Goal: Task Accomplishment & Management: Use online tool/utility

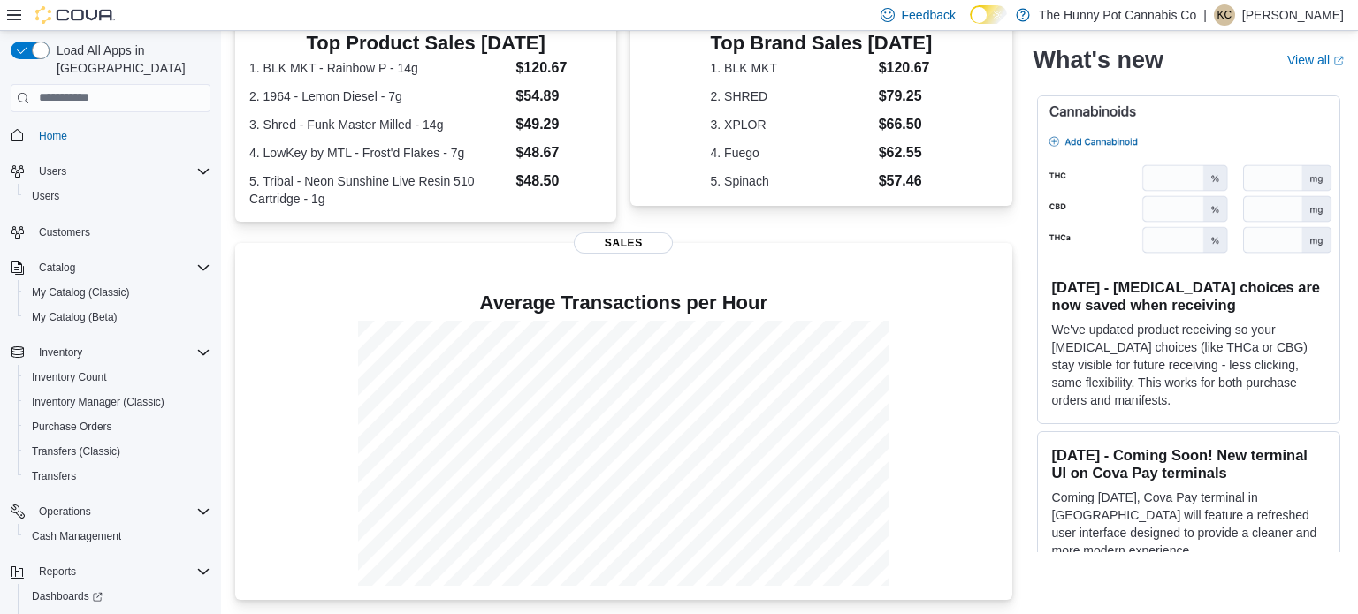
scroll to position [53, 0]
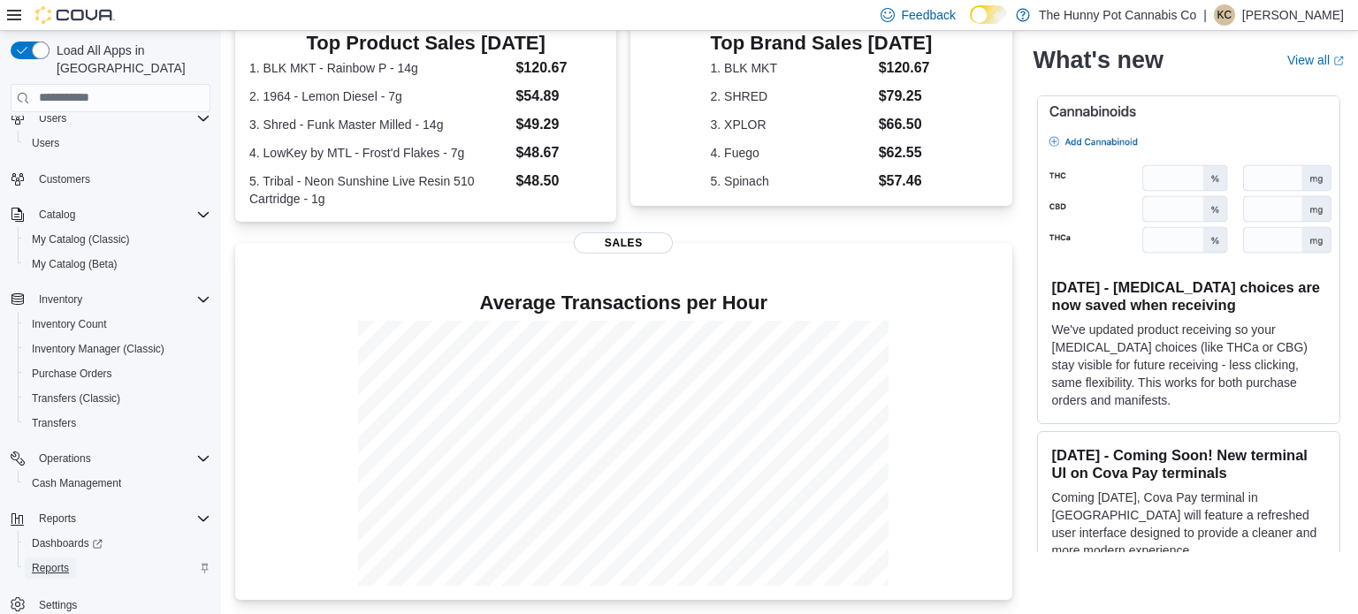
click at [53, 561] on span "Reports" at bounding box center [50, 568] width 37 height 14
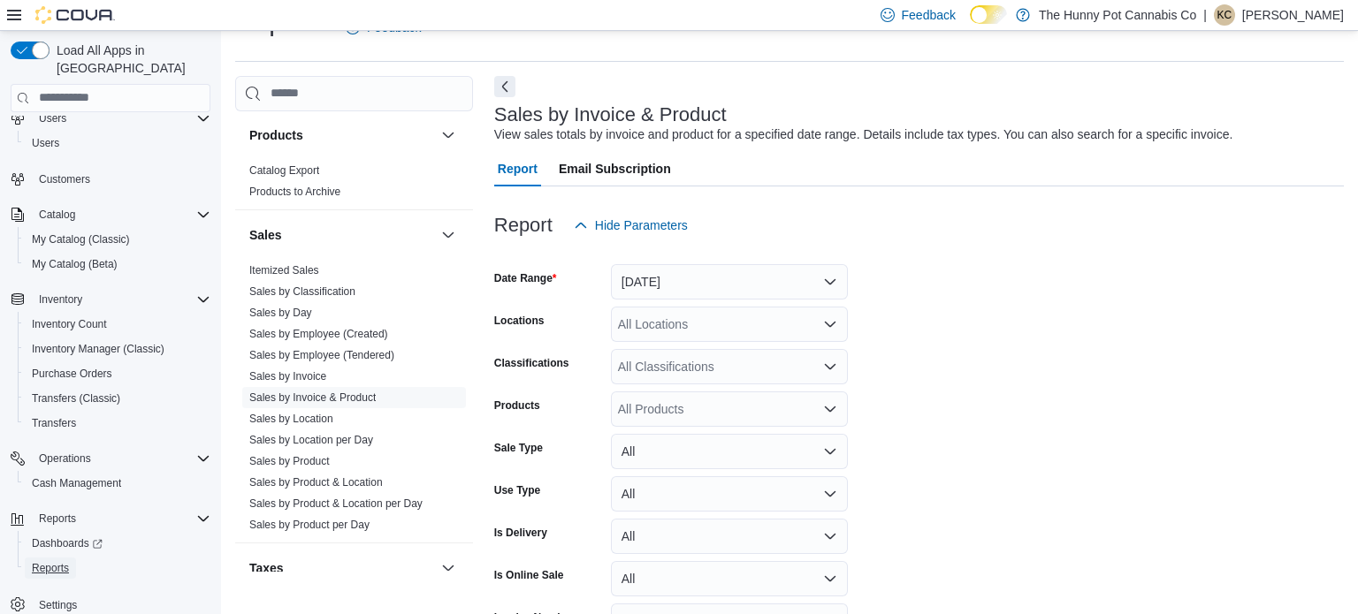
scroll to position [772, 0]
click at [306, 329] on link "Sales by Employee (Created)" at bounding box center [318, 331] width 139 height 12
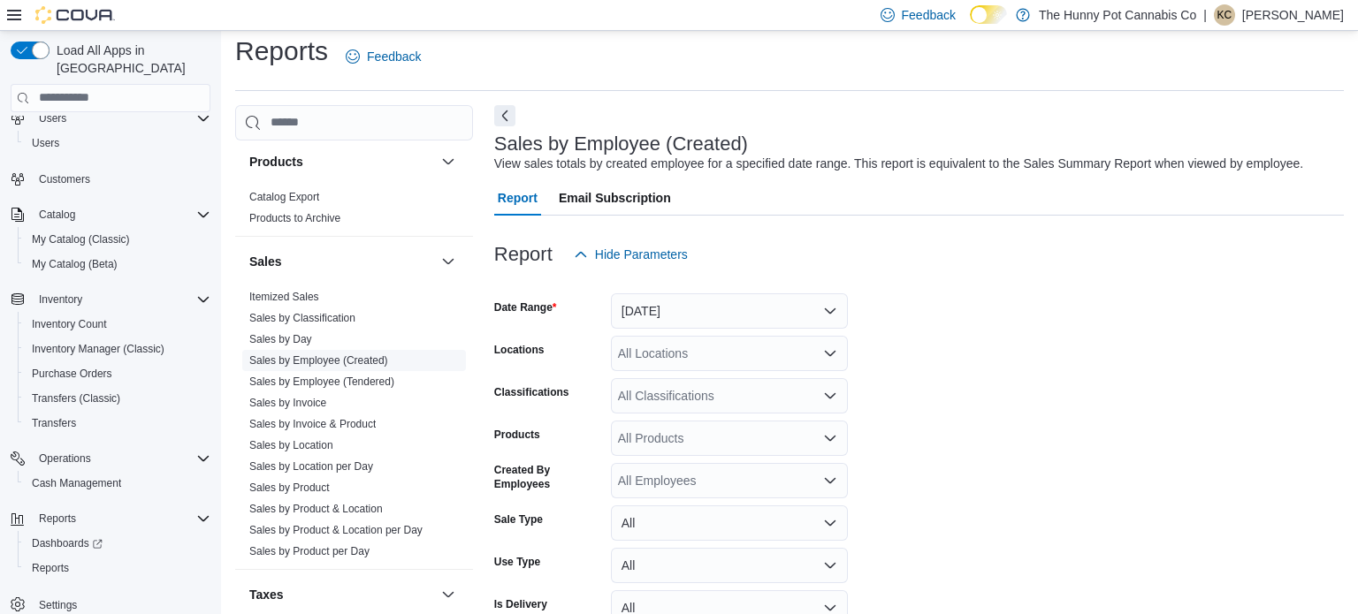
scroll to position [41, 0]
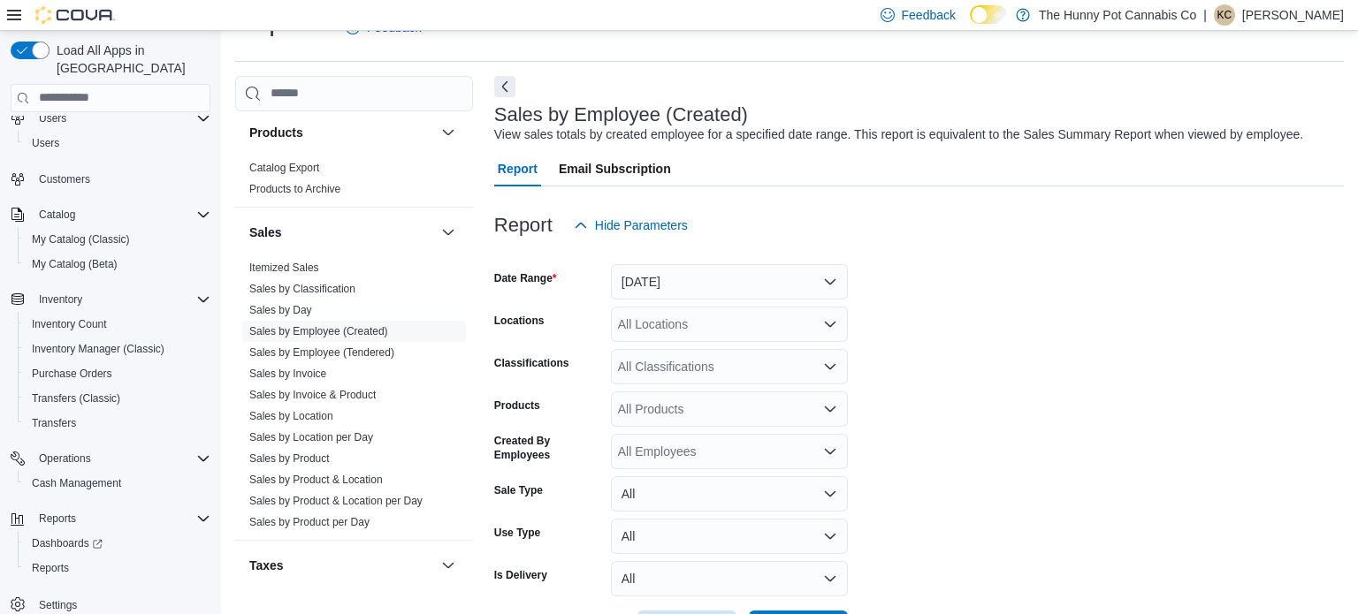
click at [750, 262] on div at bounding box center [918, 253] width 849 height 21
click at [747, 274] on button "[DATE]" at bounding box center [729, 281] width 237 height 35
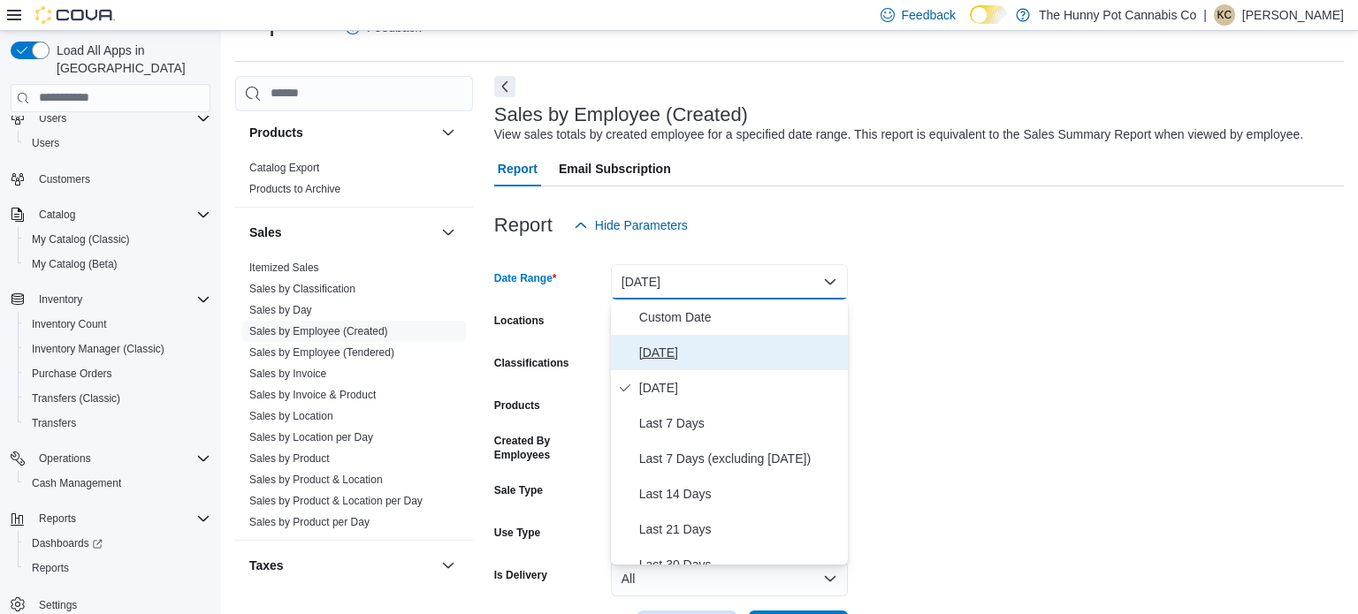
click at [677, 351] on span "[DATE]" at bounding box center [740, 352] width 202 height 21
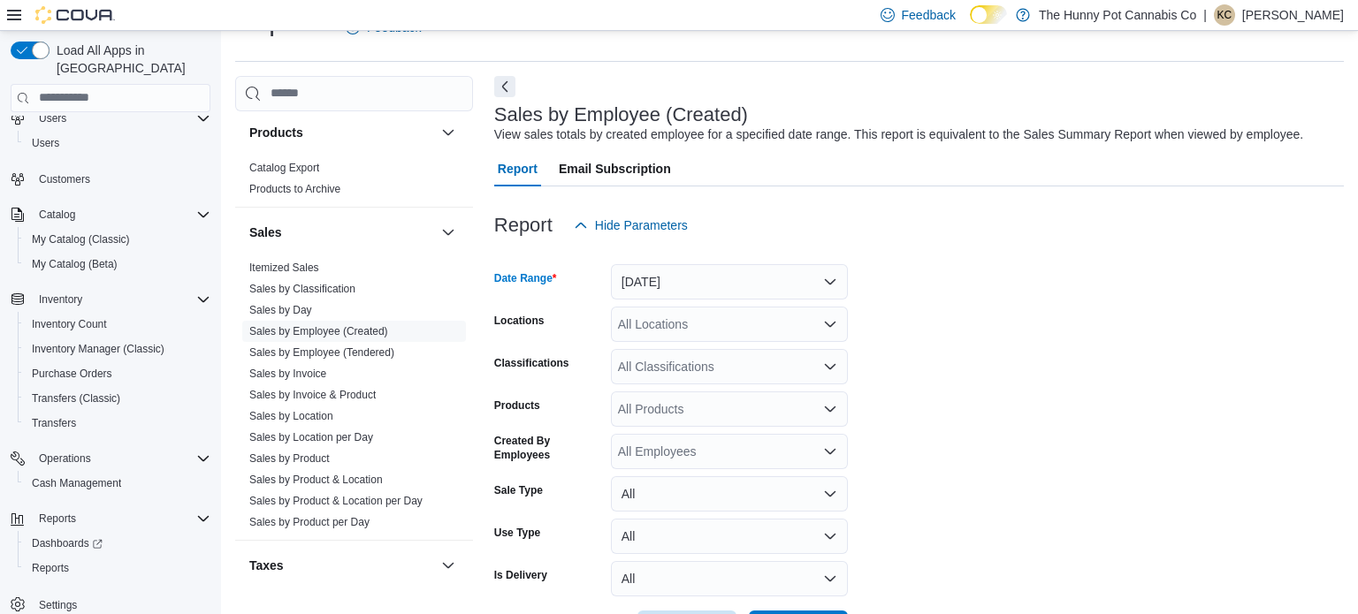
click at [713, 338] on div "All Locations" at bounding box center [729, 324] width 237 height 35
type input "***"
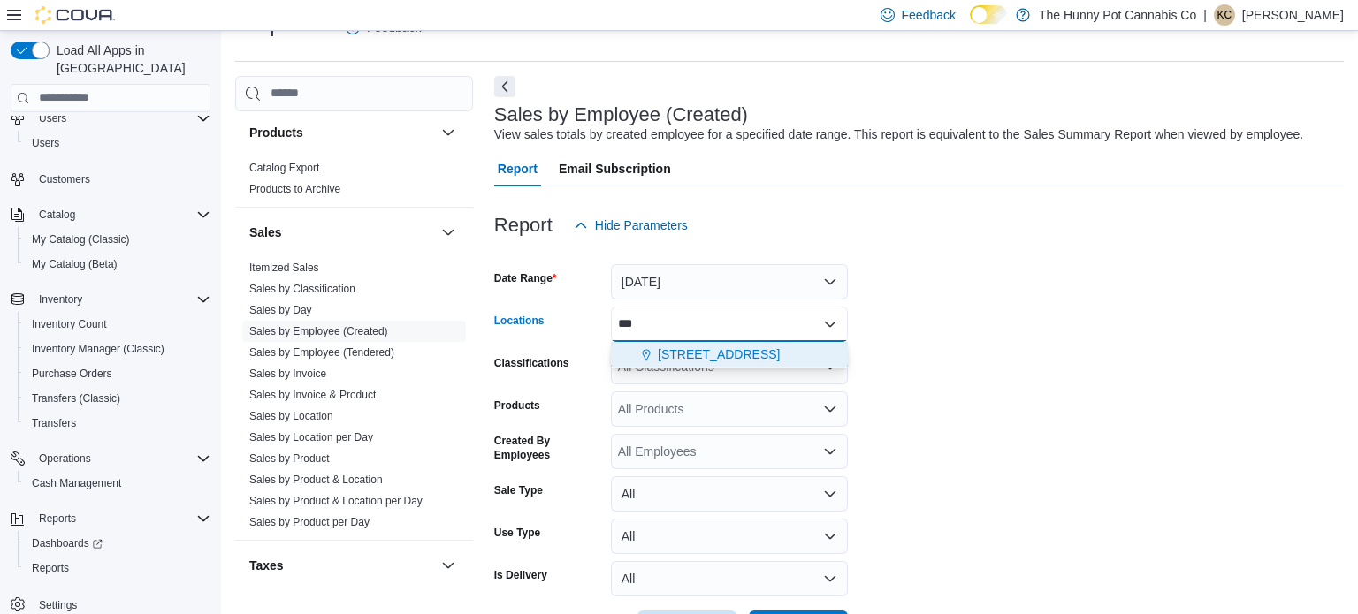
click at [669, 358] on span "[STREET_ADDRESS]" at bounding box center [719, 355] width 122 height 18
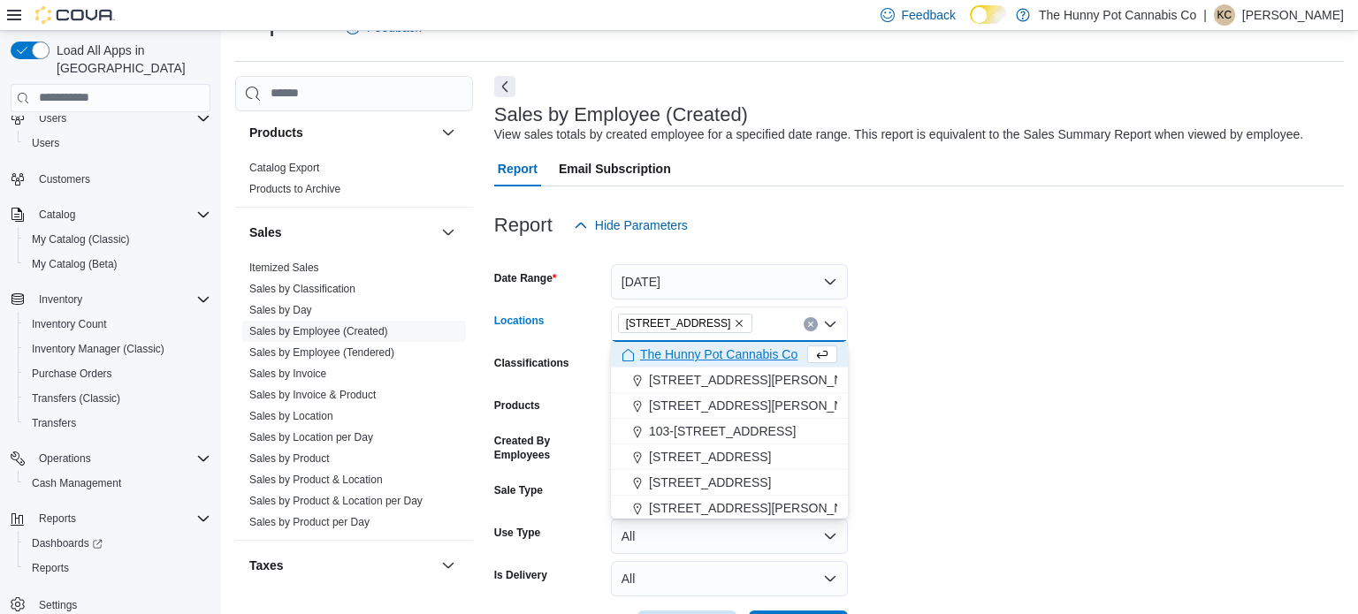
click at [1047, 343] on form "Date Range [DATE] Locations [STREET_ADDRESS] Selected. [STREET_ADDRESS] Press B…" at bounding box center [918, 444] width 849 height 403
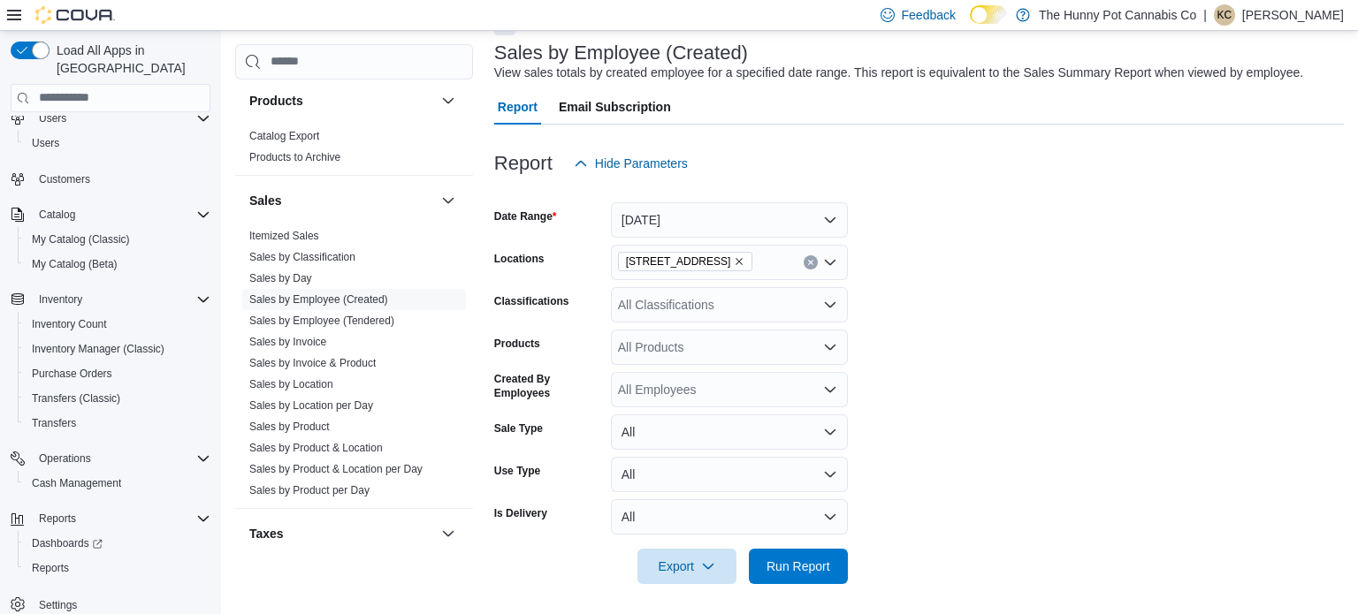
scroll to position [107, 0]
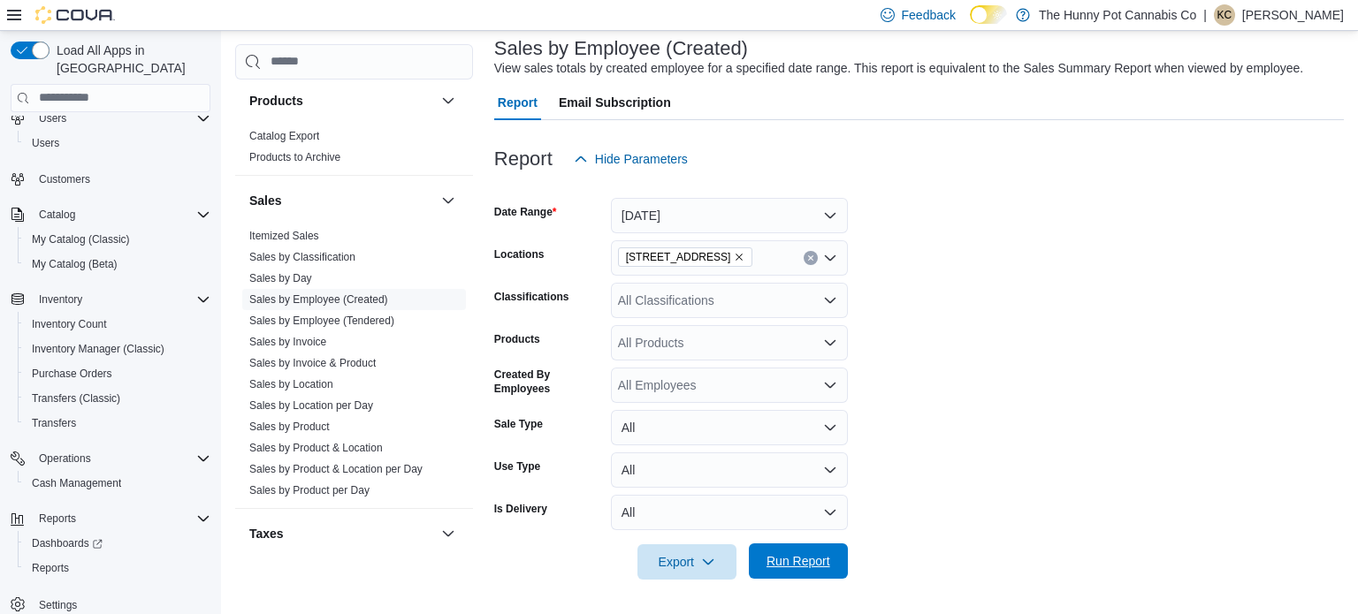
click at [813, 554] on span "Run Report" at bounding box center [798, 561] width 64 height 18
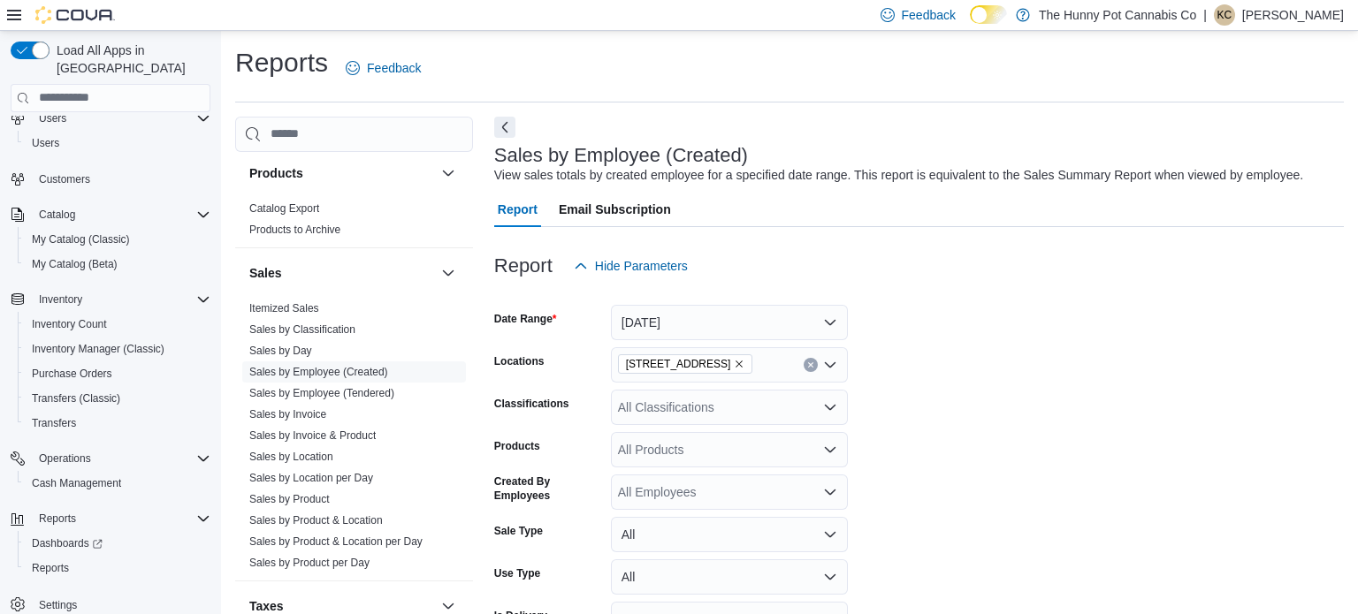
click at [1262, 15] on p "[PERSON_NAME]" at bounding box center [1293, 14] width 102 height 21
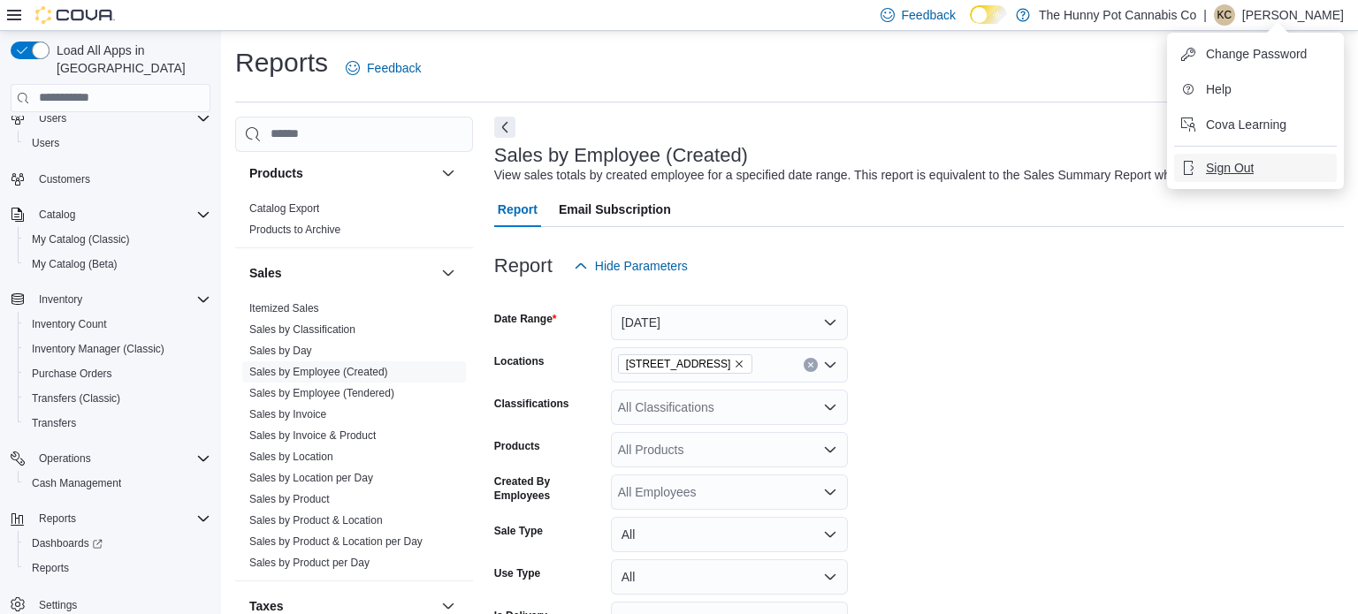
click at [1220, 161] on span "Sign Out" at bounding box center [1229, 168] width 48 height 18
